Goal: Obtain resource: Obtain resource

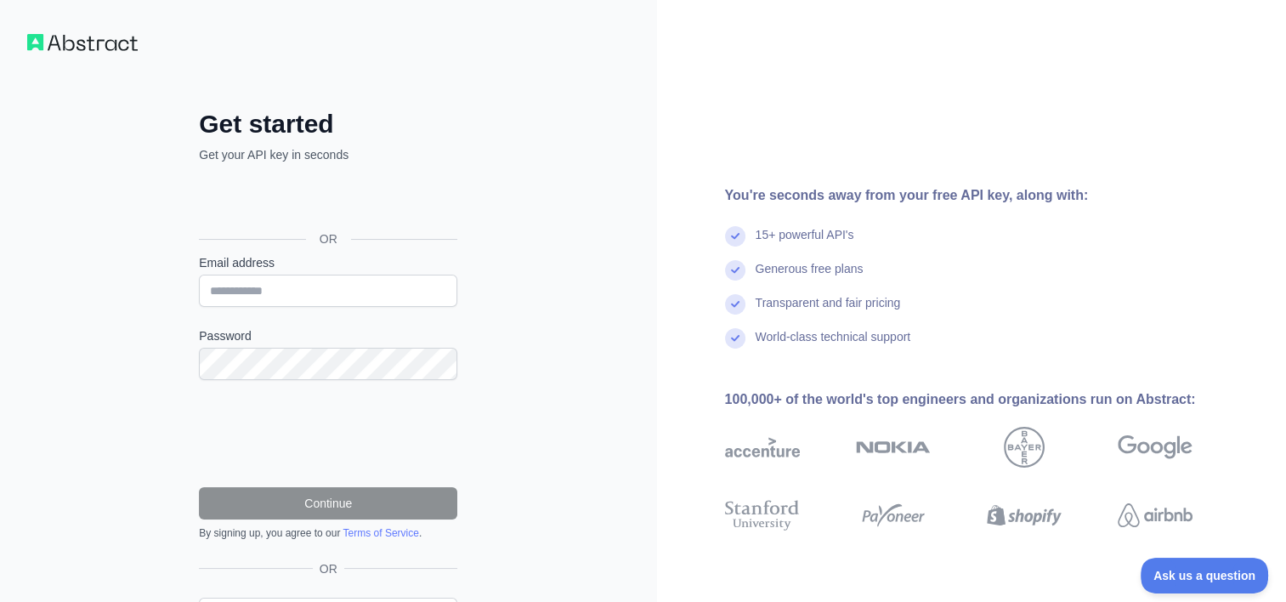
click at [544, 109] on div "Get started Get your API key in seconds OR Email address Password Continue By s…" at bounding box center [328, 349] width 657 height 698
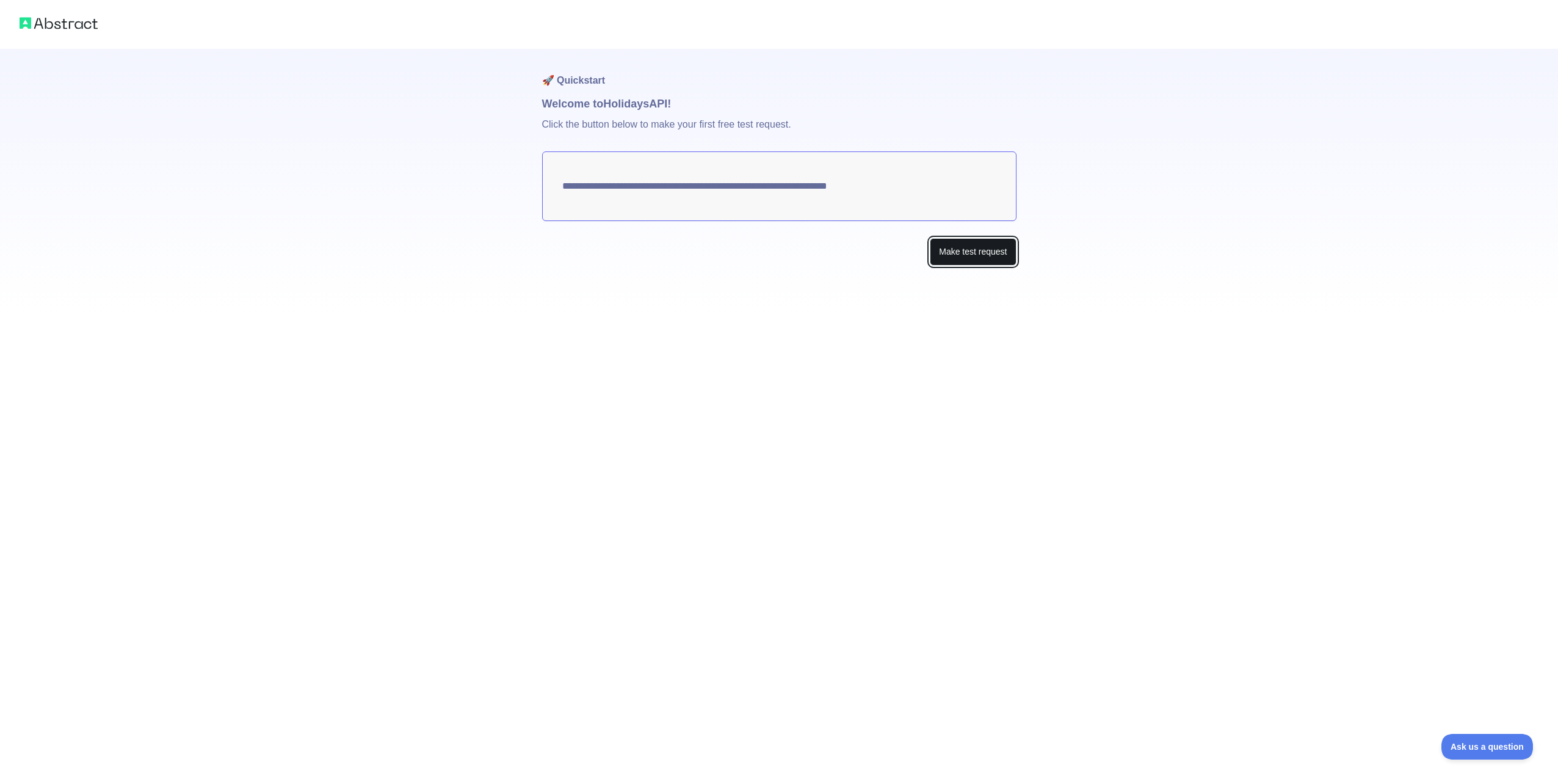
click at [923, 254] on button "Make test request" at bounding box center [973, 252] width 86 height 27
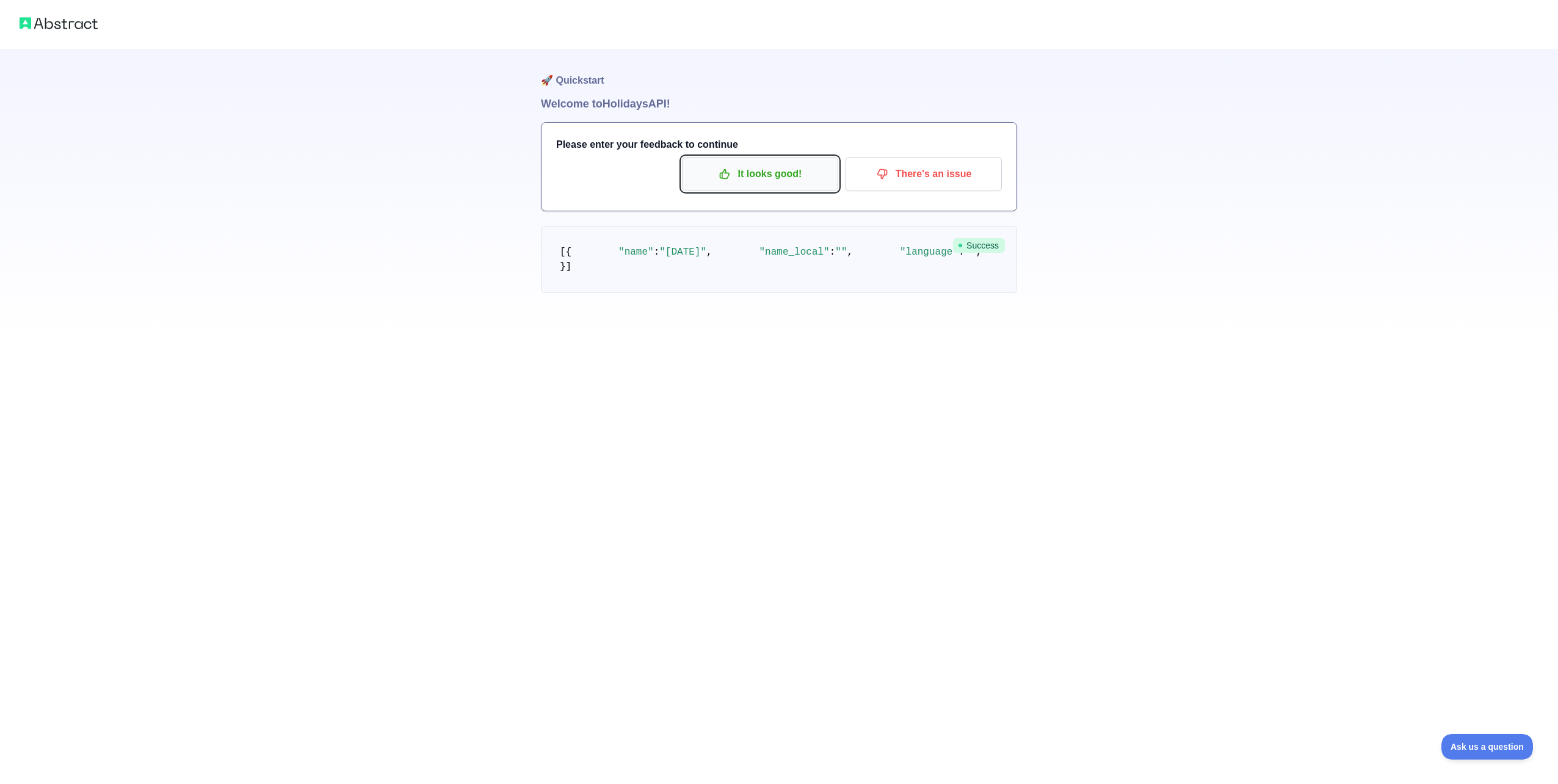
click at [756, 171] on p "It looks good!" at bounding box center [760, 174] width 138 height 21
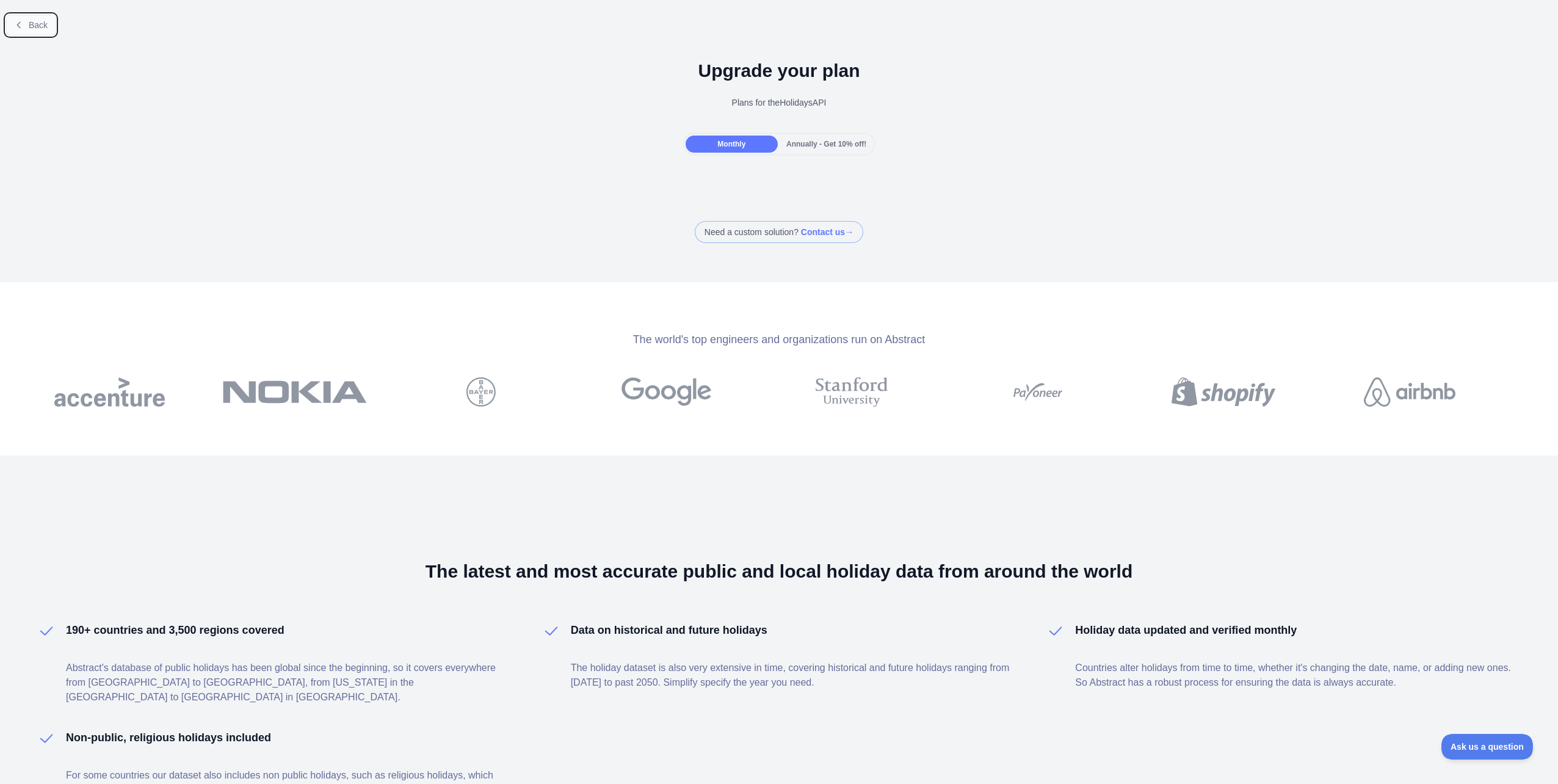
click at [50, 14] on button "Back" at bounding box center [30, 24] width 50 height 21
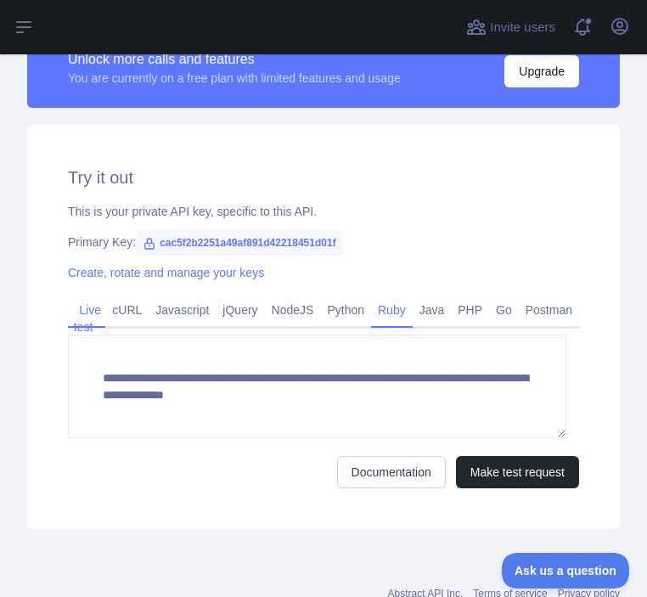
scroll to position [510, 0]
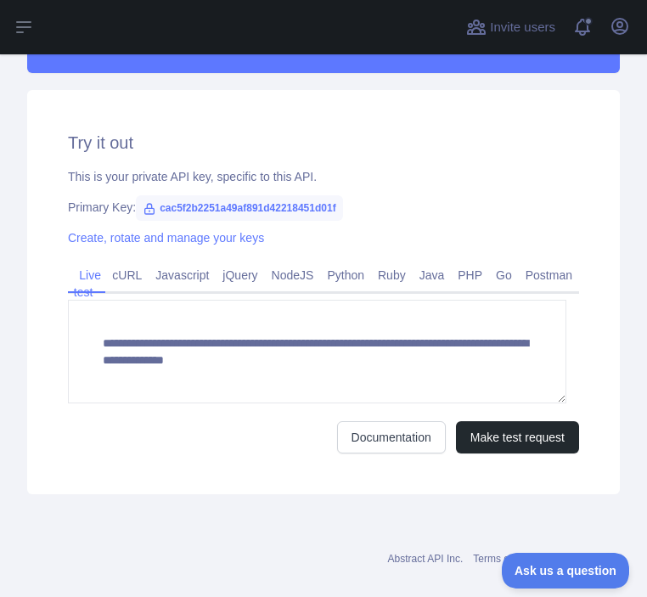
click at [172, 204] on span "cac5f2b2251a49af891d42218451d01f" at bounding box center [239, 207] width 207 height 25
drag, startPoint x: 158, startPoint y: 207, endPoint x: 424, endPoint y: 212, distance: 266.0
click at [424, 212] on div "Primary Key: cac5f2b2251a49af891d42218451d01f" at bounding box center [324, 207] width 512 height 17
copy span "cac5f2b2251a49af891d42218451d01f"
